Goal: Transaction & Acquisition: Purchase product/service

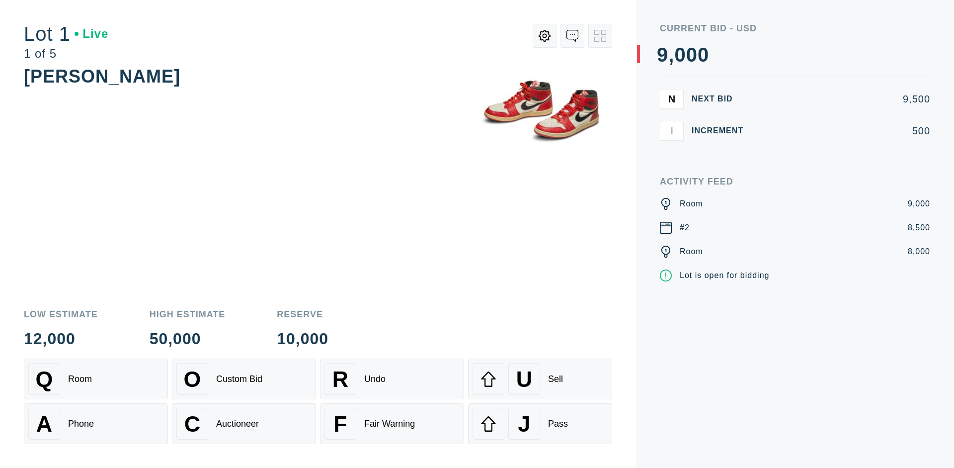
click at [96, 423] on div "A Phone" at bounding box center [95, 423] width 135 height 32
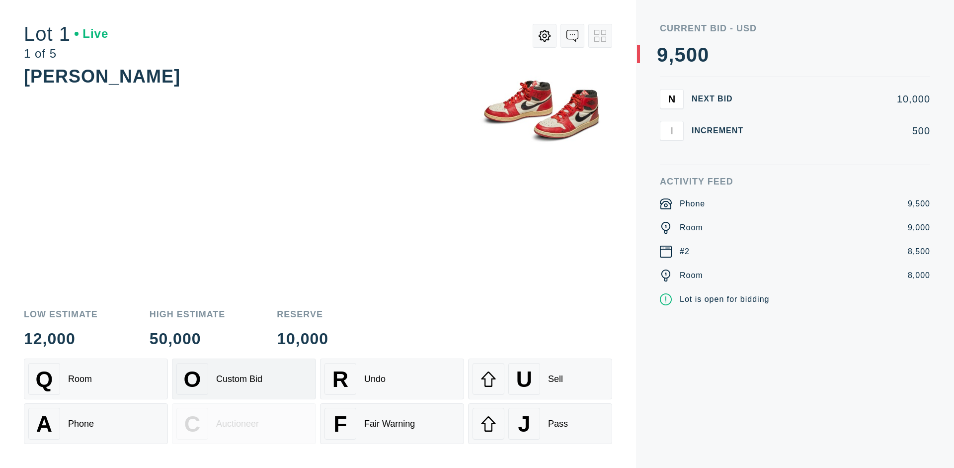
click at [244, 379] on div "Custom Bid" at bounding box center [239, 379] width 46 height 10
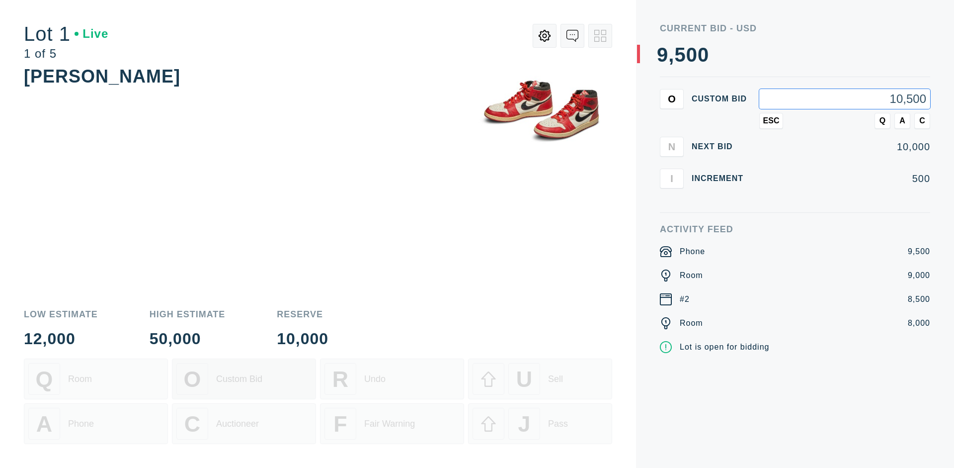
type input "10,500"
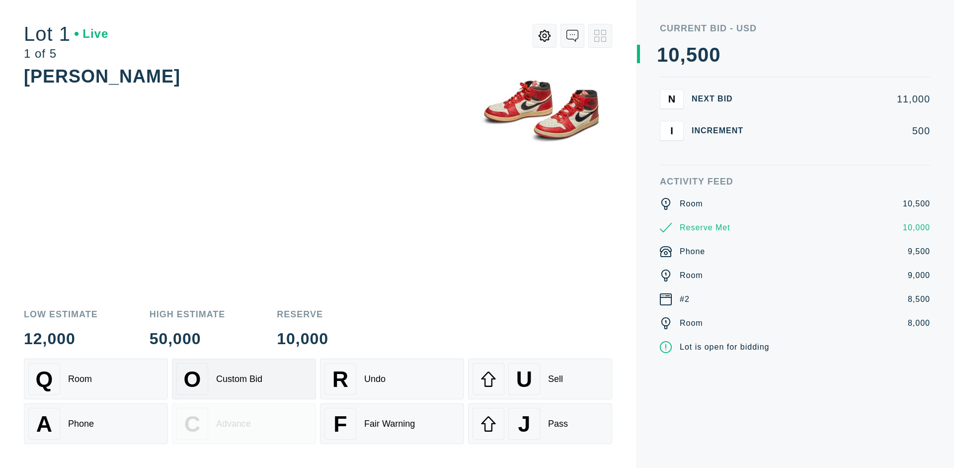
click at [244, 379] on div "Custom Bid" at bounding box center [239, 379] width 46 height 10
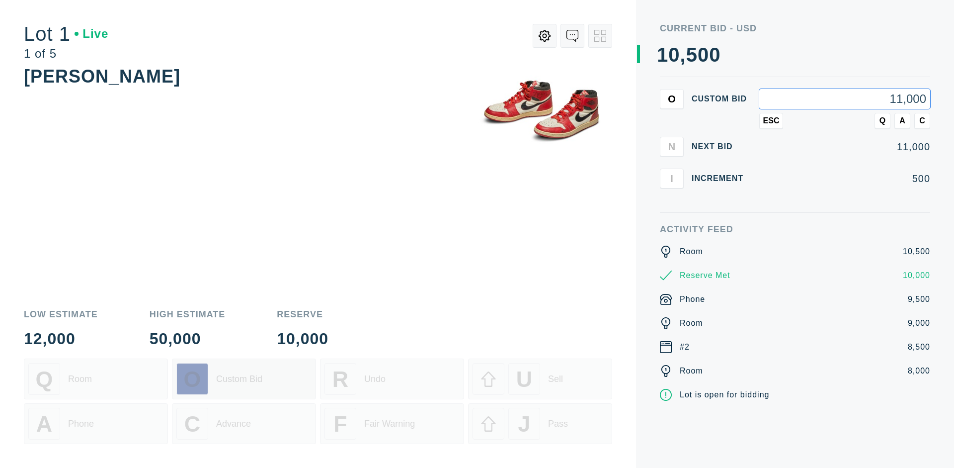
type input "11,000"
